Goal: Contribute content

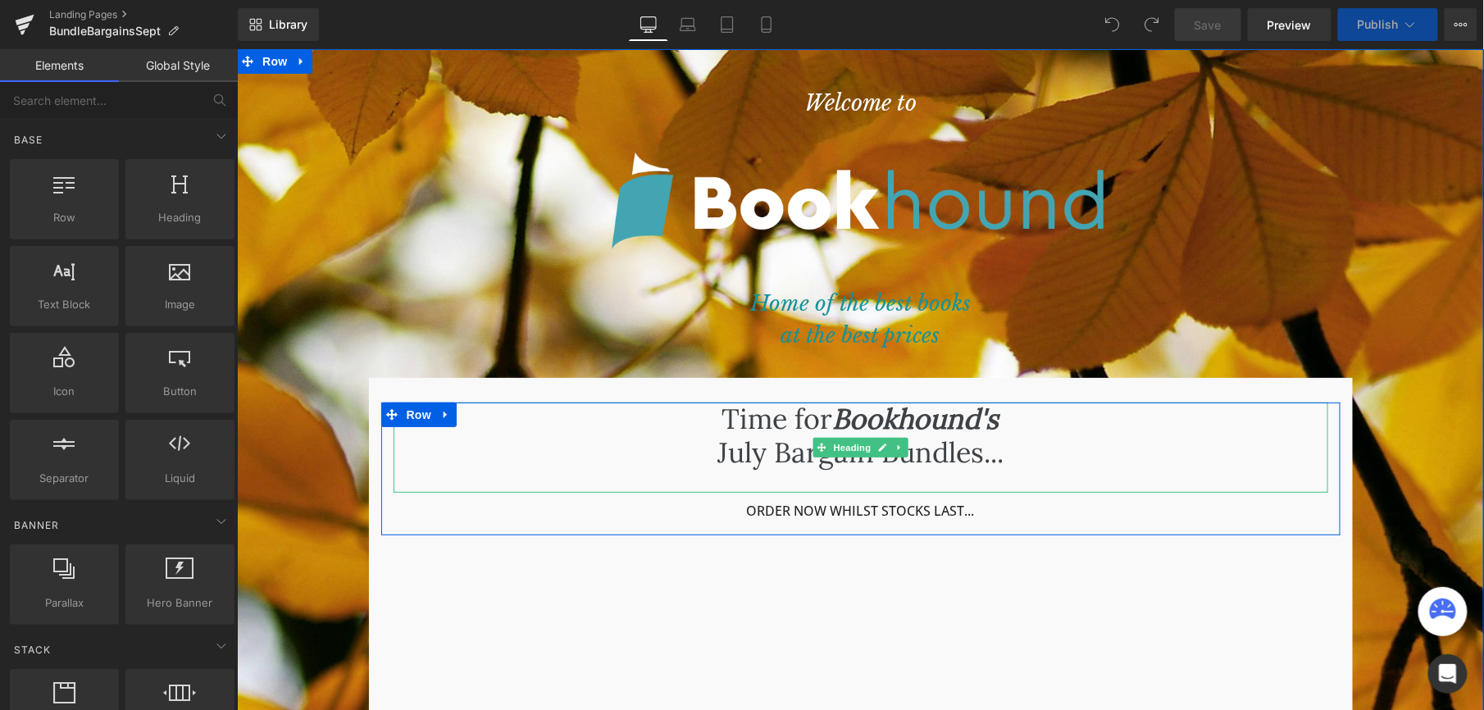
click at [816, 446] on icon at bounding box center [820, 446] width 9 height 9
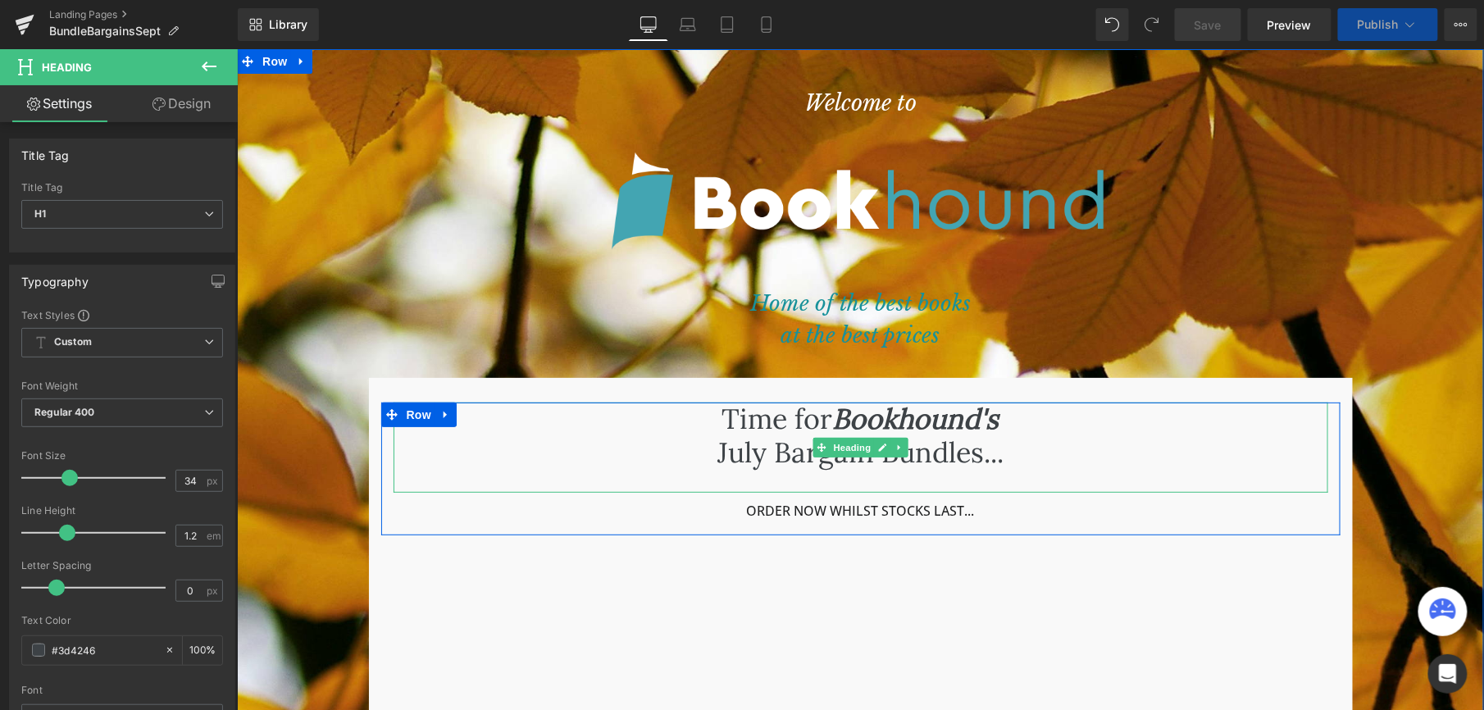
click at [735, 450] on h1 "Time for Bookhound's July Bargain Bundles..." at bounding box center [860, 435] width 935 height 67
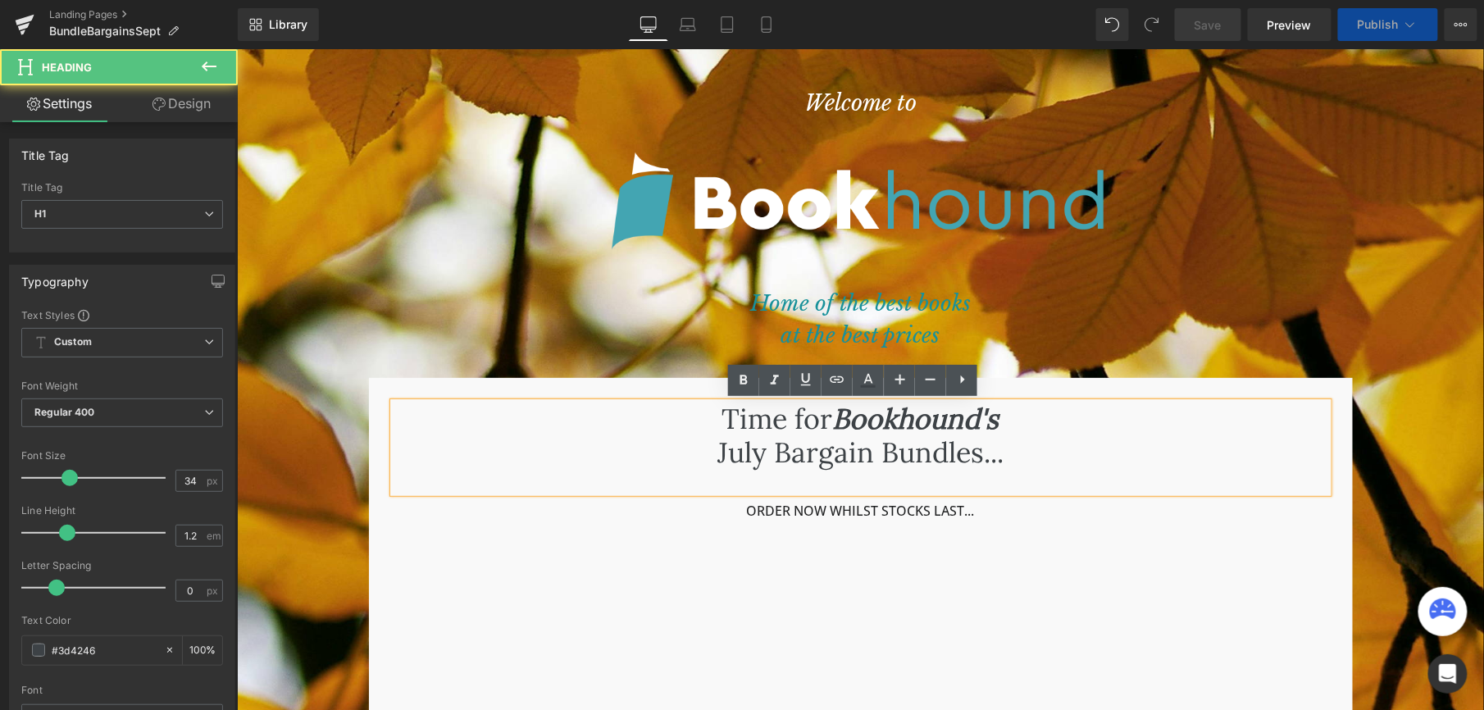
click at [708, 446] on h1 "Time for Bookhound's July Bargain Bundles..." at bounding box center [860, 435] width 935 height 67
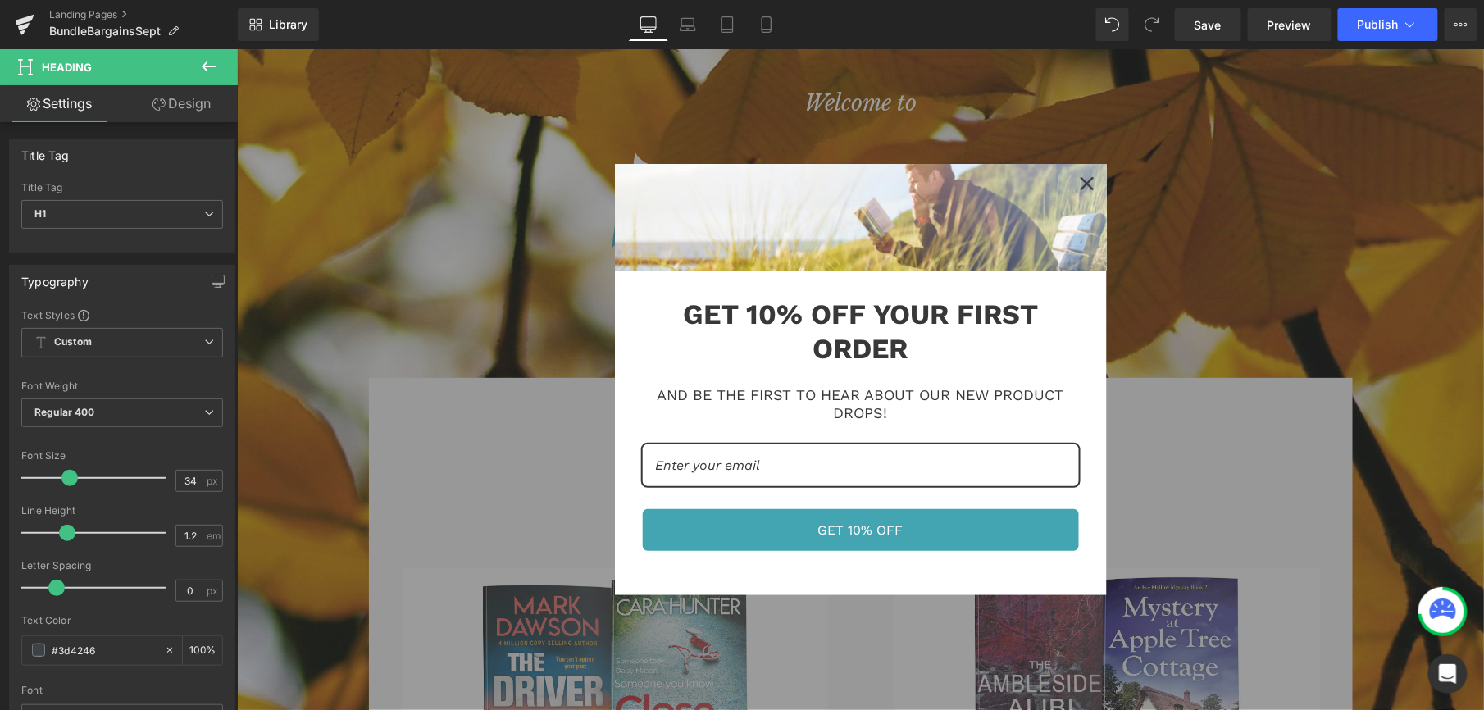
click at [1199, 25] on span "Save" at bounding box center [1208, 24] width 27 height 17
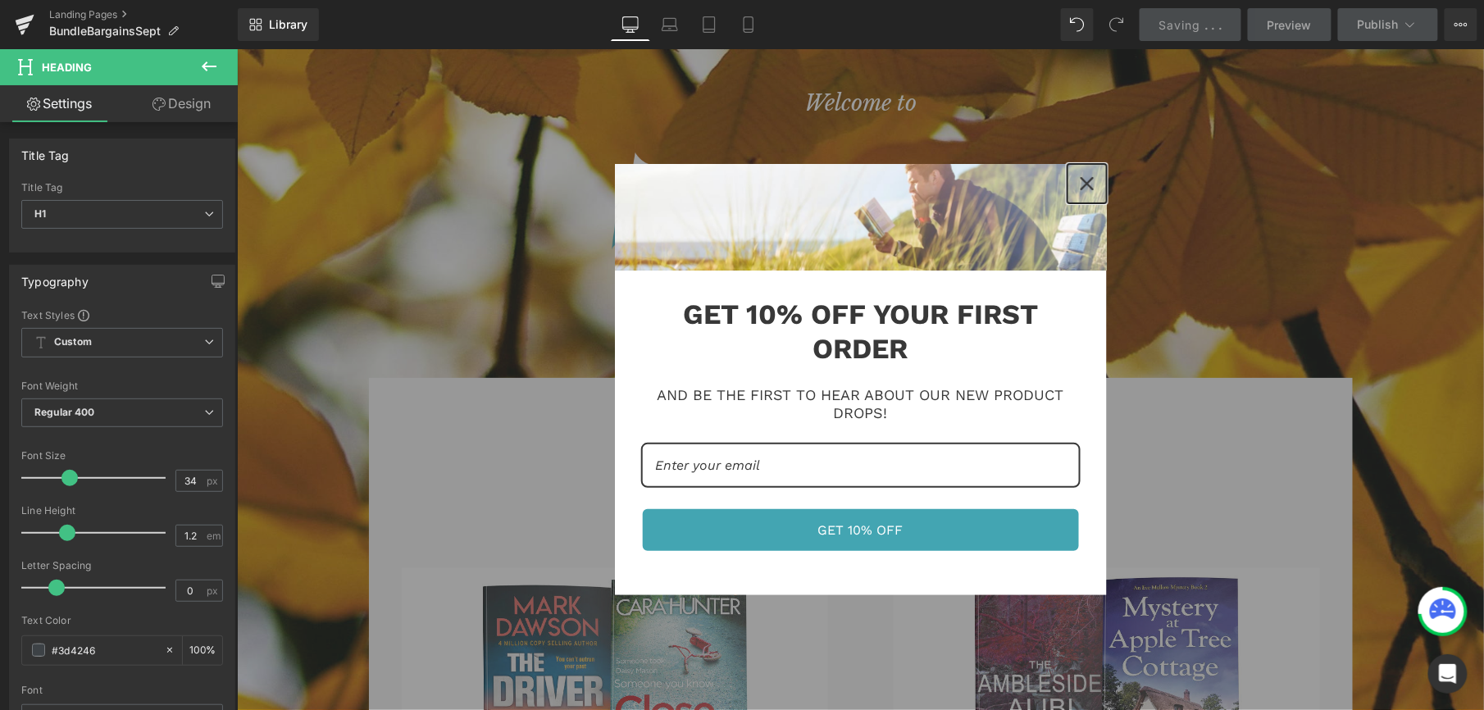
click at [1081, 176] on div "Close" at bounding box center [1086, 183] width 26 height 26
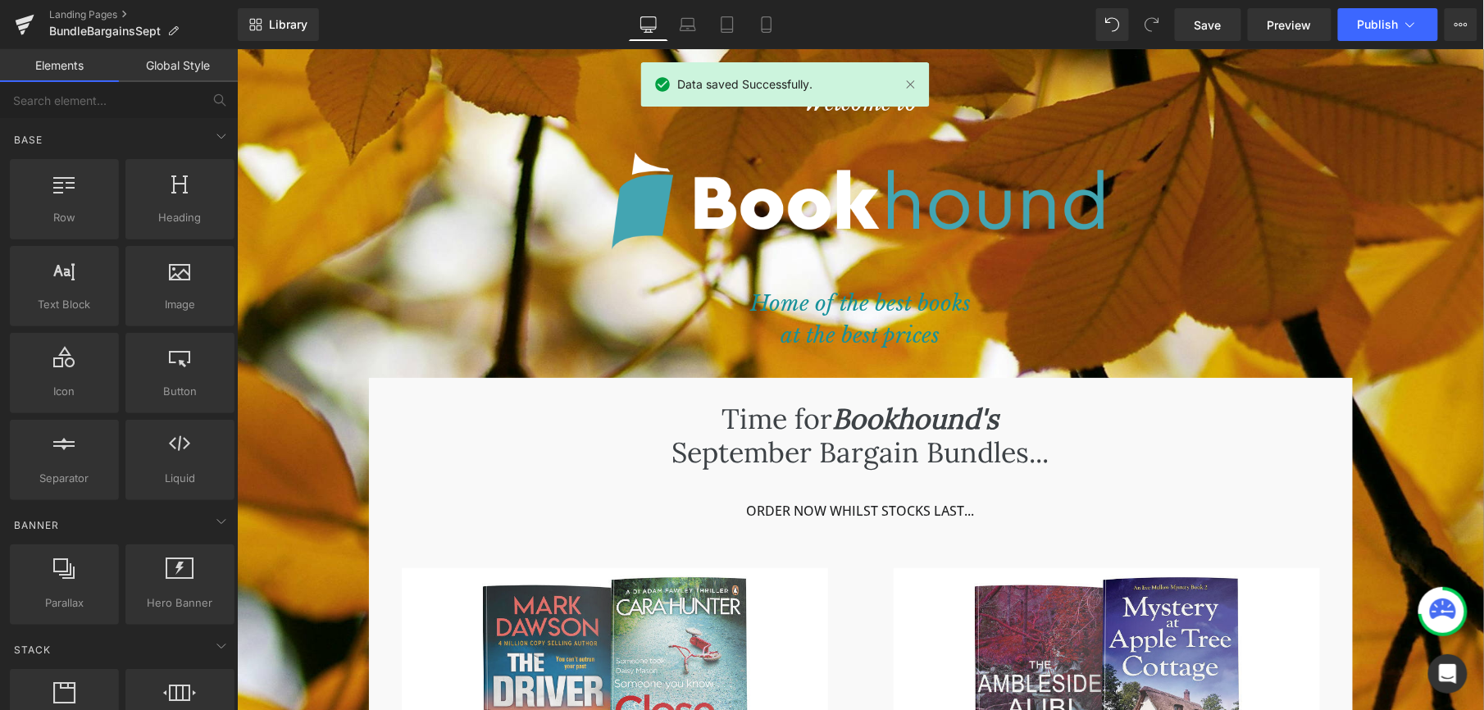
click at [1366, 15] on button "Publish" at bounding box center [1388, 24] width 100 height 33
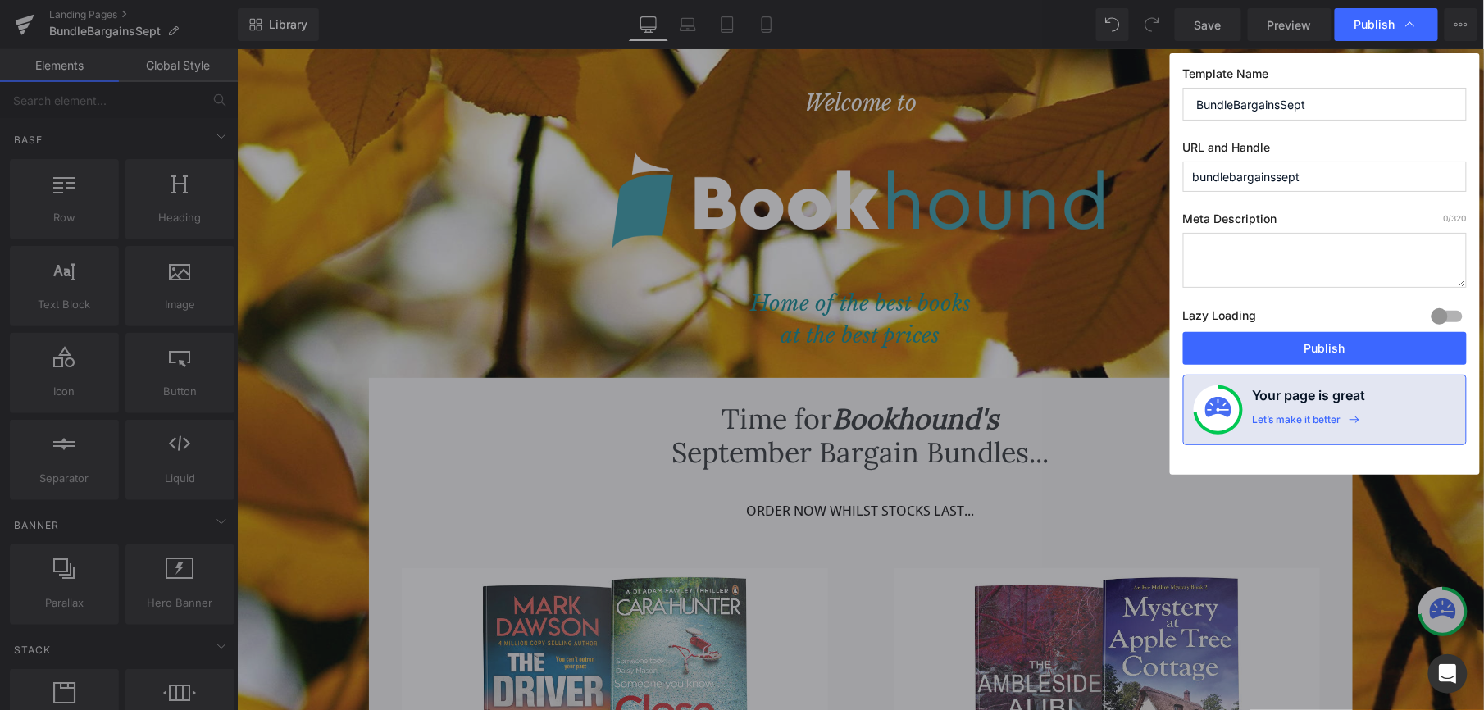
drag, startPoint x: 1299, startPoint y: 346, endPoint x: 1054, endPoint y: 241, distance: 266.7
click at [1299, 346] on button "Publish" at bounding box center [1325, 348] width 284 height 33
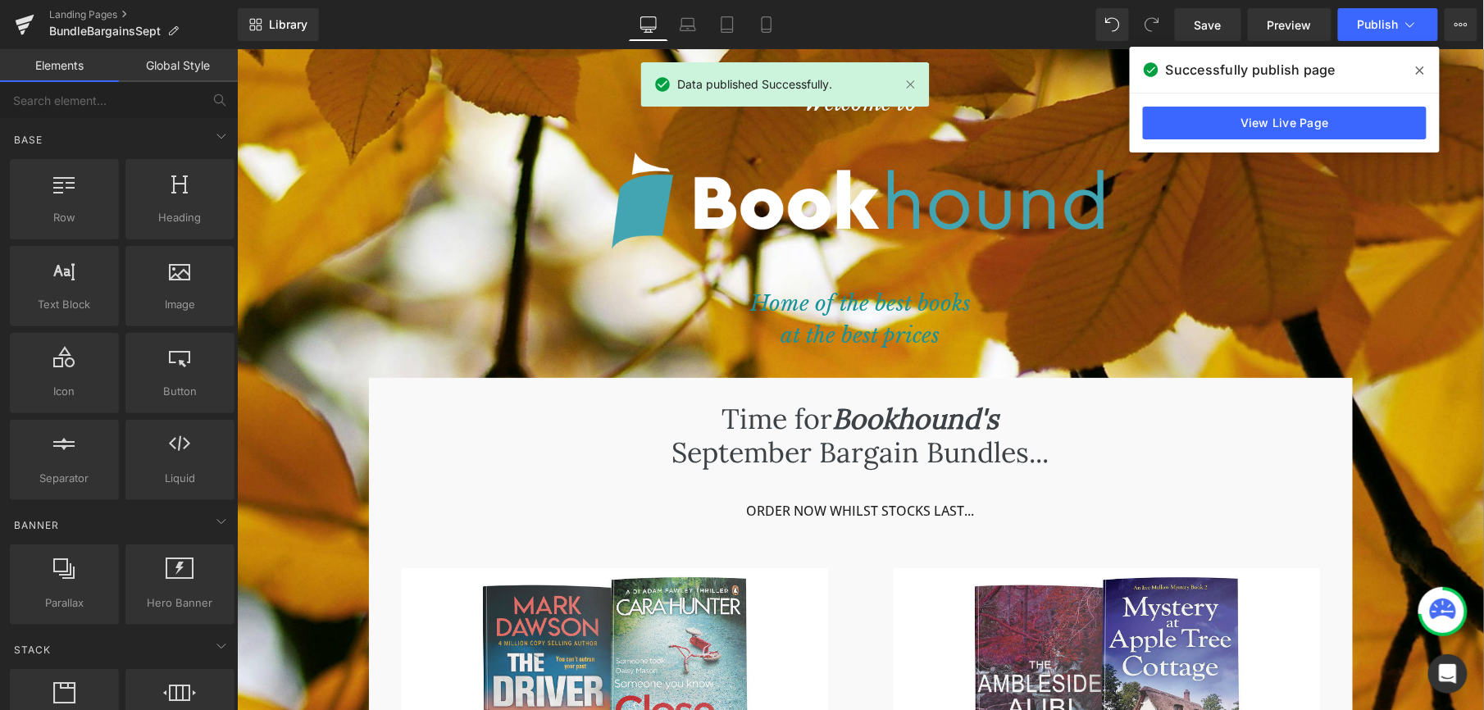
drag, startPoint x: 1478, startPoint y: 99, endPoint x: 1663, endPoint y: 94, distance: 184.5
